Goal: Check status: Check status

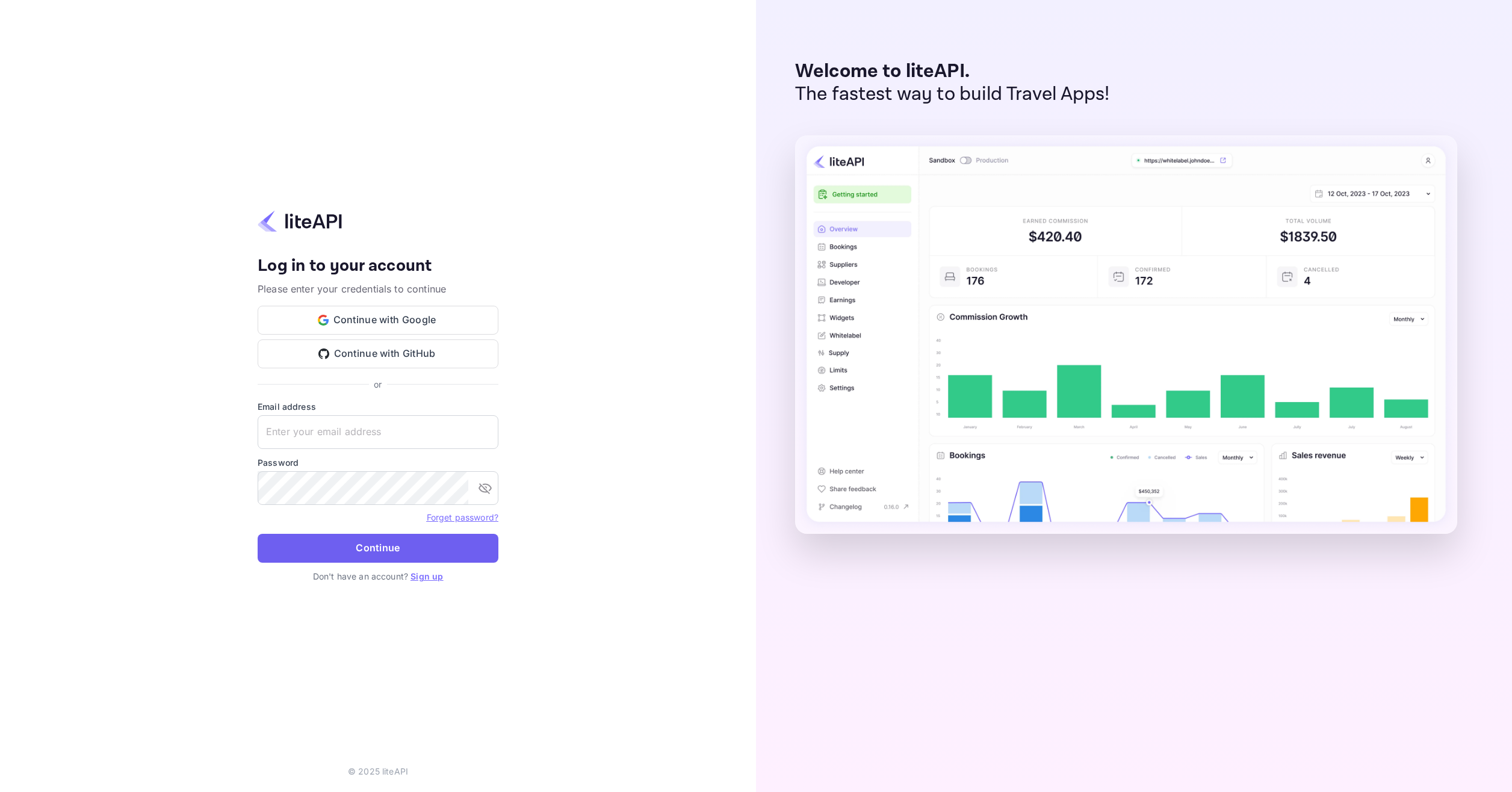
type input "[EMAIL_ADDRESS][DOMAIN_NAME]"
click at [429, 553] on button "Continue" at bounding box center [378, 548] width 241 height 29
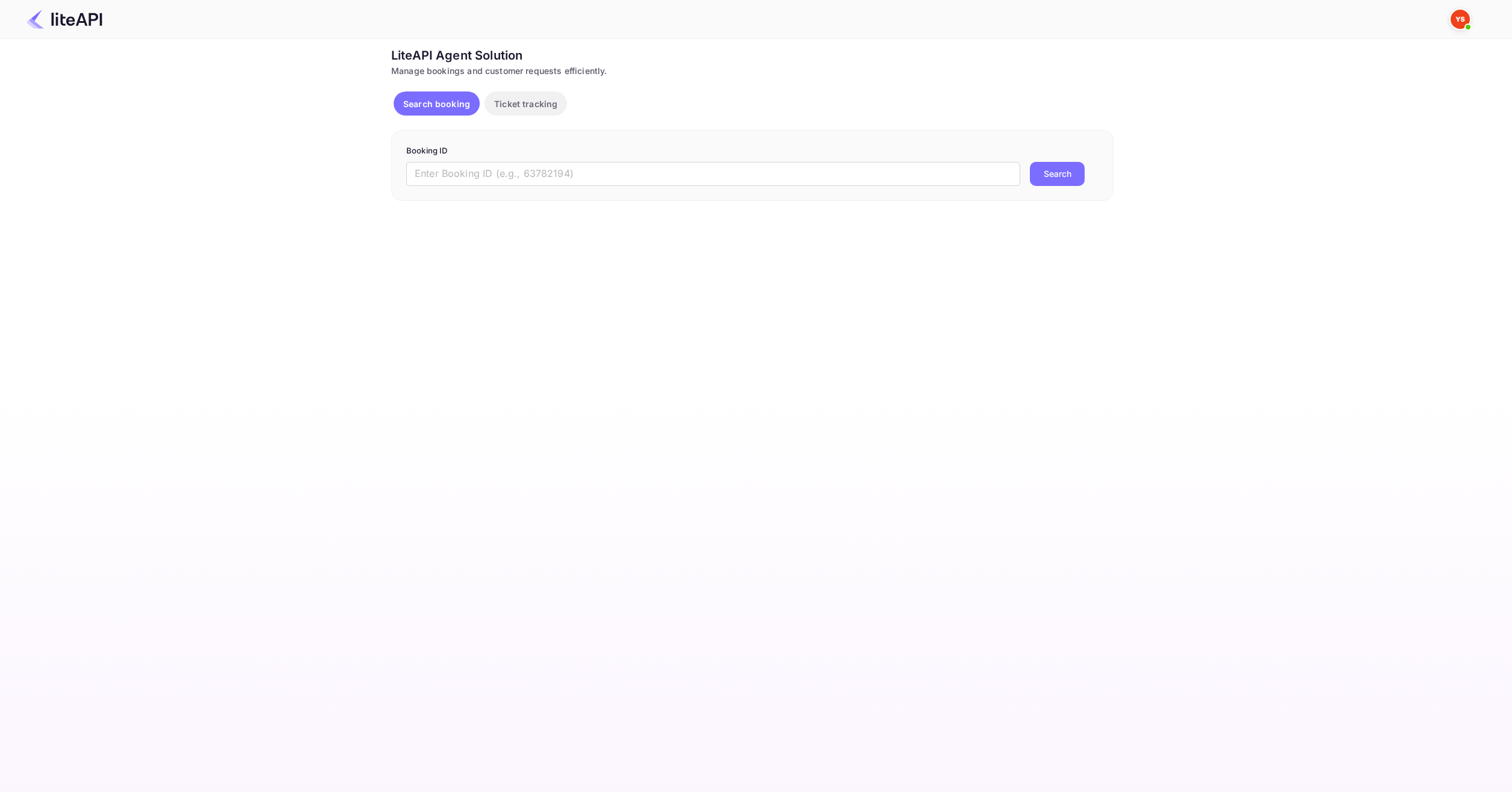
click at [501, 153] on p "Booking ID" at bounding box center [752, 151] width 692 height 12
click at [500, 163] on input "text" at bounding box center [713, 174] width 614 height 24
paste input "9128075"
type input "9128075"
click at [1056, 181] on button "Search" at bounding box center [1057, 174] width 55 height 24
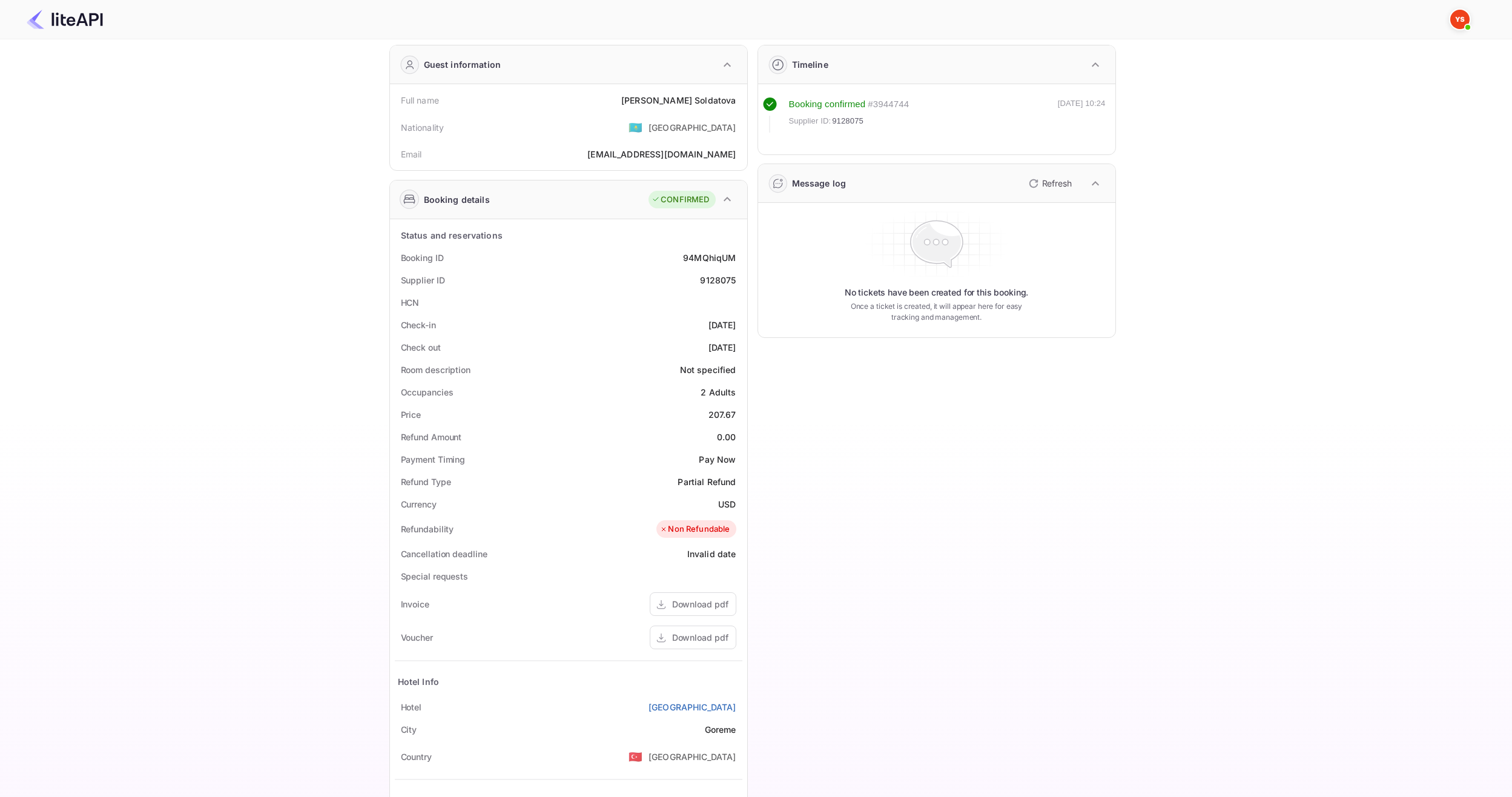
scroll to position [151, 0]
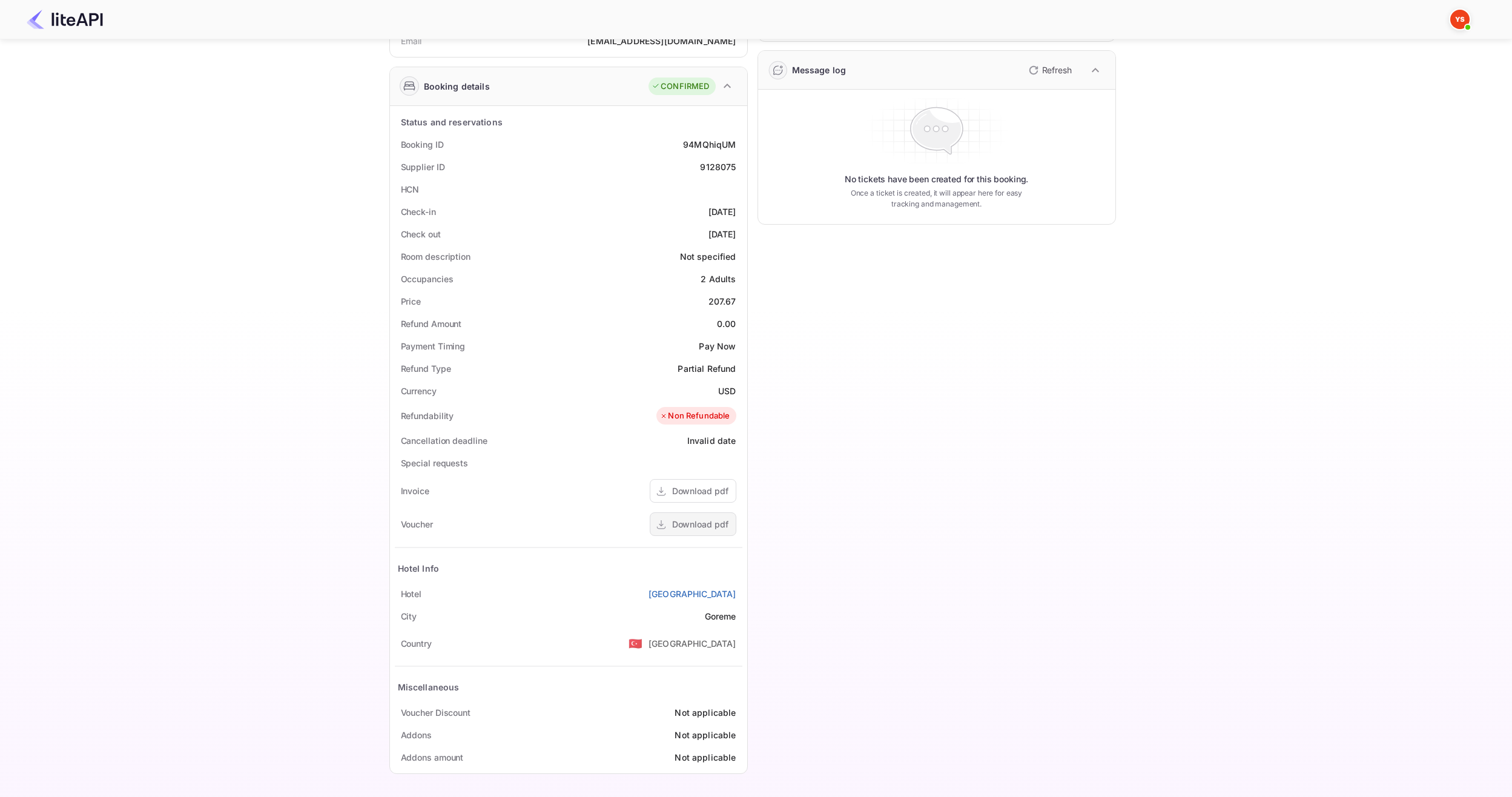
click at [673, 526] on div "Download pdf" at bounding box center [700, 524] width 57 height 13
